Goal: Task Accomplishment & Management: Use online tool/utility

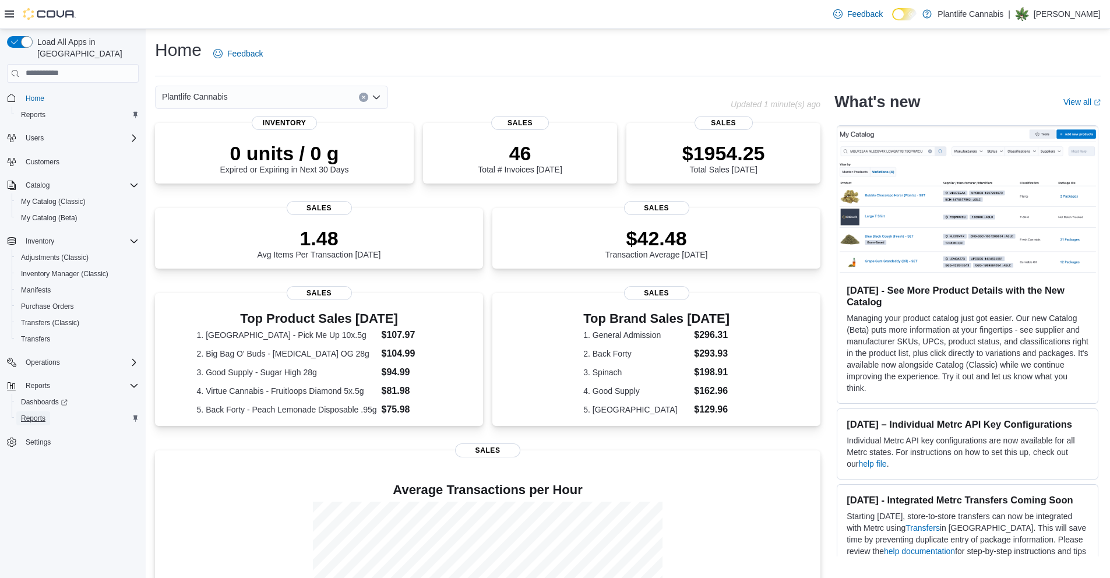
click at [35, 414] on span "Reports" at bounding box center [33, 418] width 24 height 9
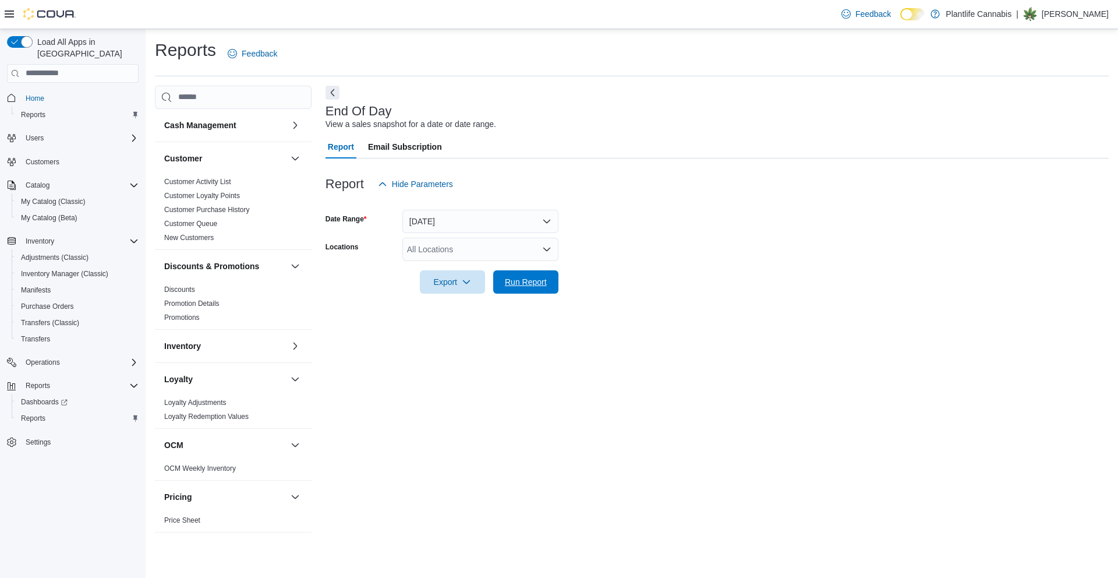
drag, startPoint x: 524, startPoint y: 281, endPoint x: 677, endPoint y: 319, distance: 158.5
click at [528, 280] on span "Run Report" at bounding box center [526, 282] width 42 height 12
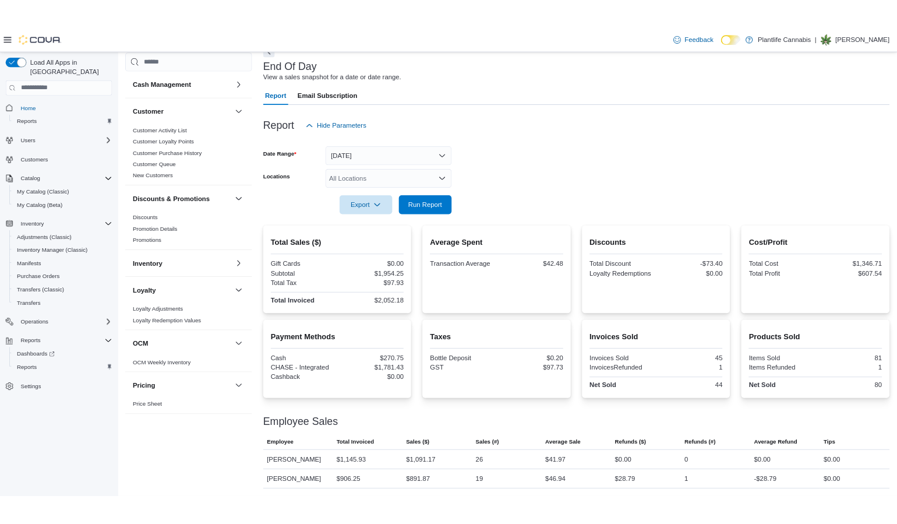
scroll to position [63, 0]
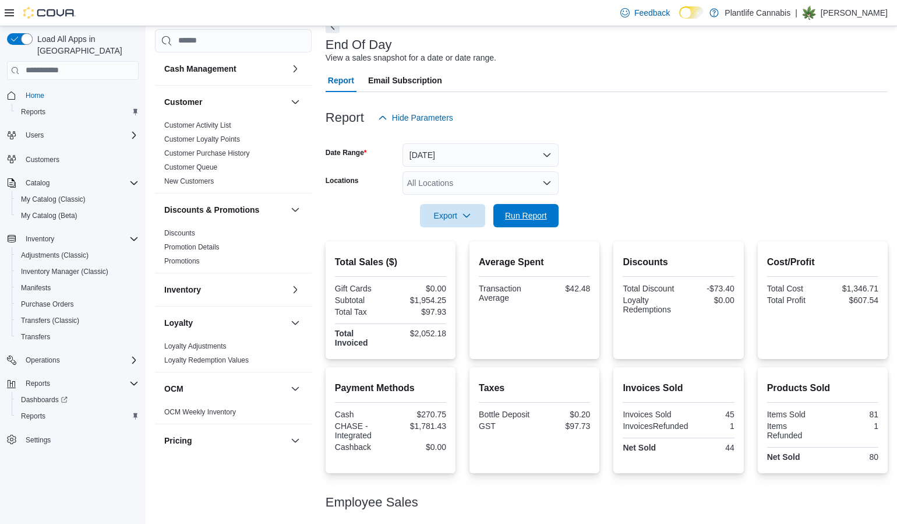
drag, startPoint x: 535, startPoint y: 221, endPoint x: 813, endPoint y: 377, distance: 319.2
click at [534, 221] on span "Run Report" at bounding box center [525, 215] width 51 height 23
